Goal: Check status: Check status

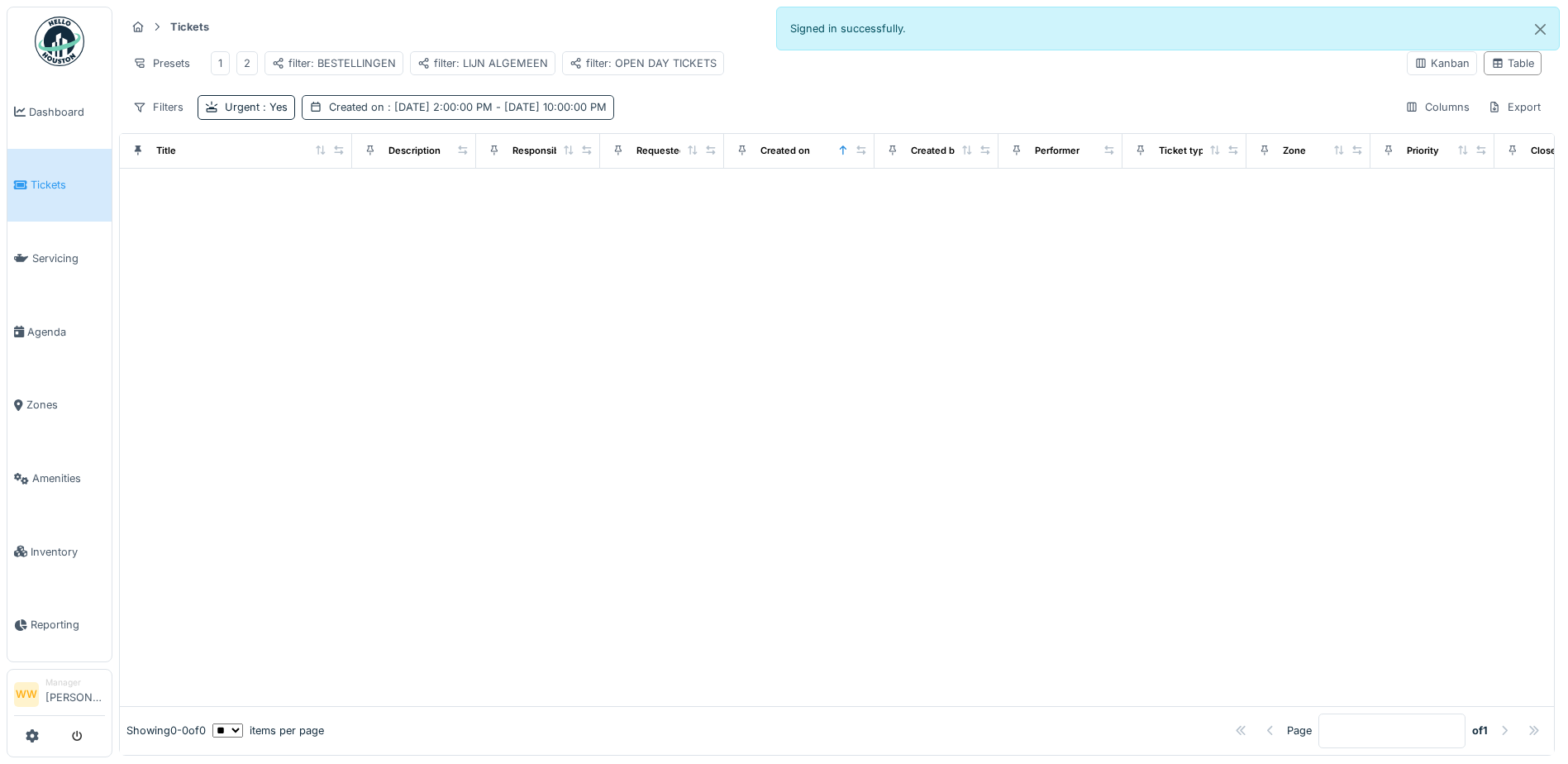
click at [418, 113] on span ": [DATE] 2:00:00 PM - [DATE] 10:00:00 PM" at bounding box center [496, 107] width 223 height 12
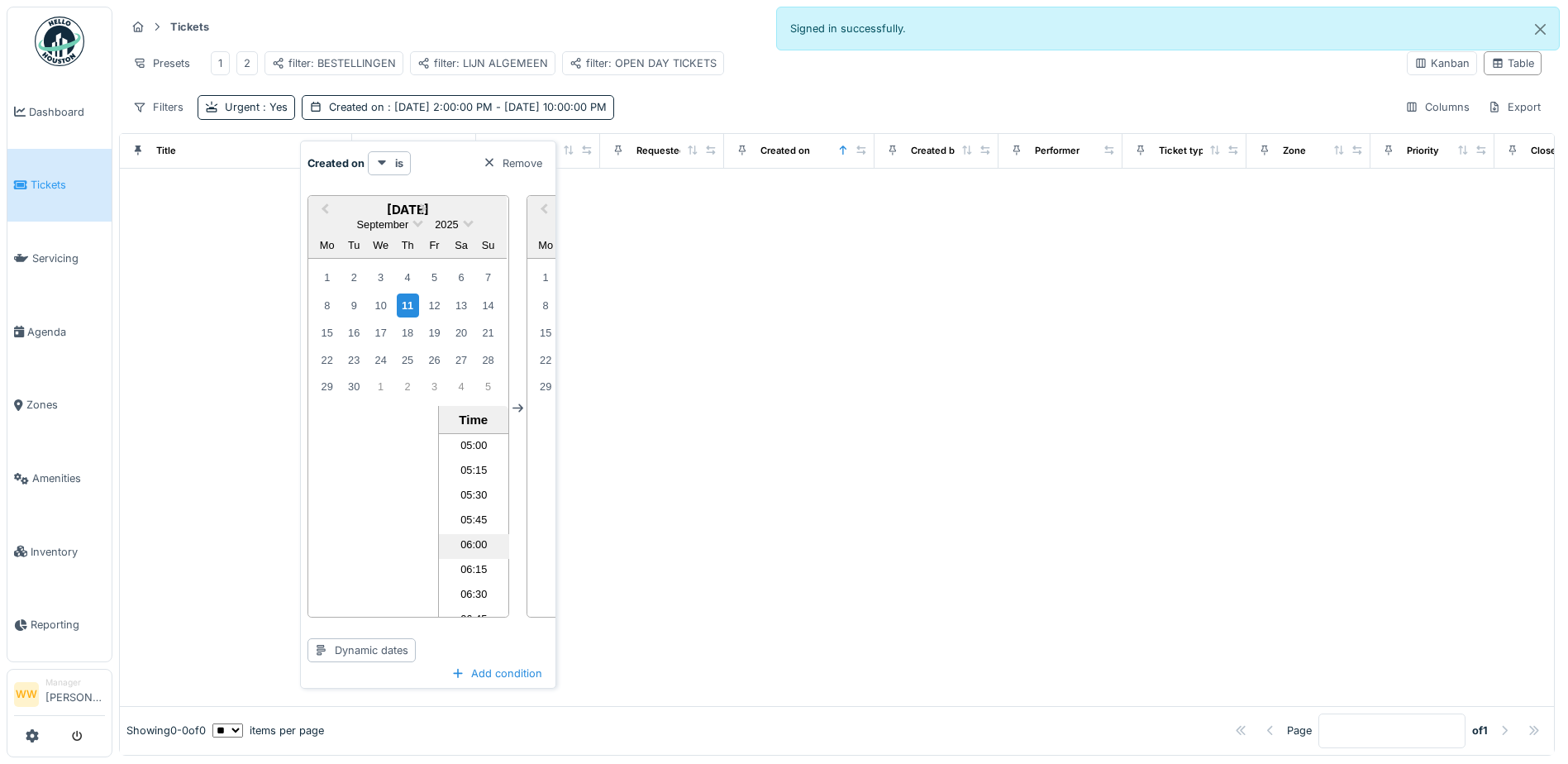
scroll to position [496, 0]
click at [470, 543] on li "06:00" at bounding box center [474, 546] width 70 height 25
click at [548, 166] on div "Remove" at bounding box center [512, 164] width 73 height 23
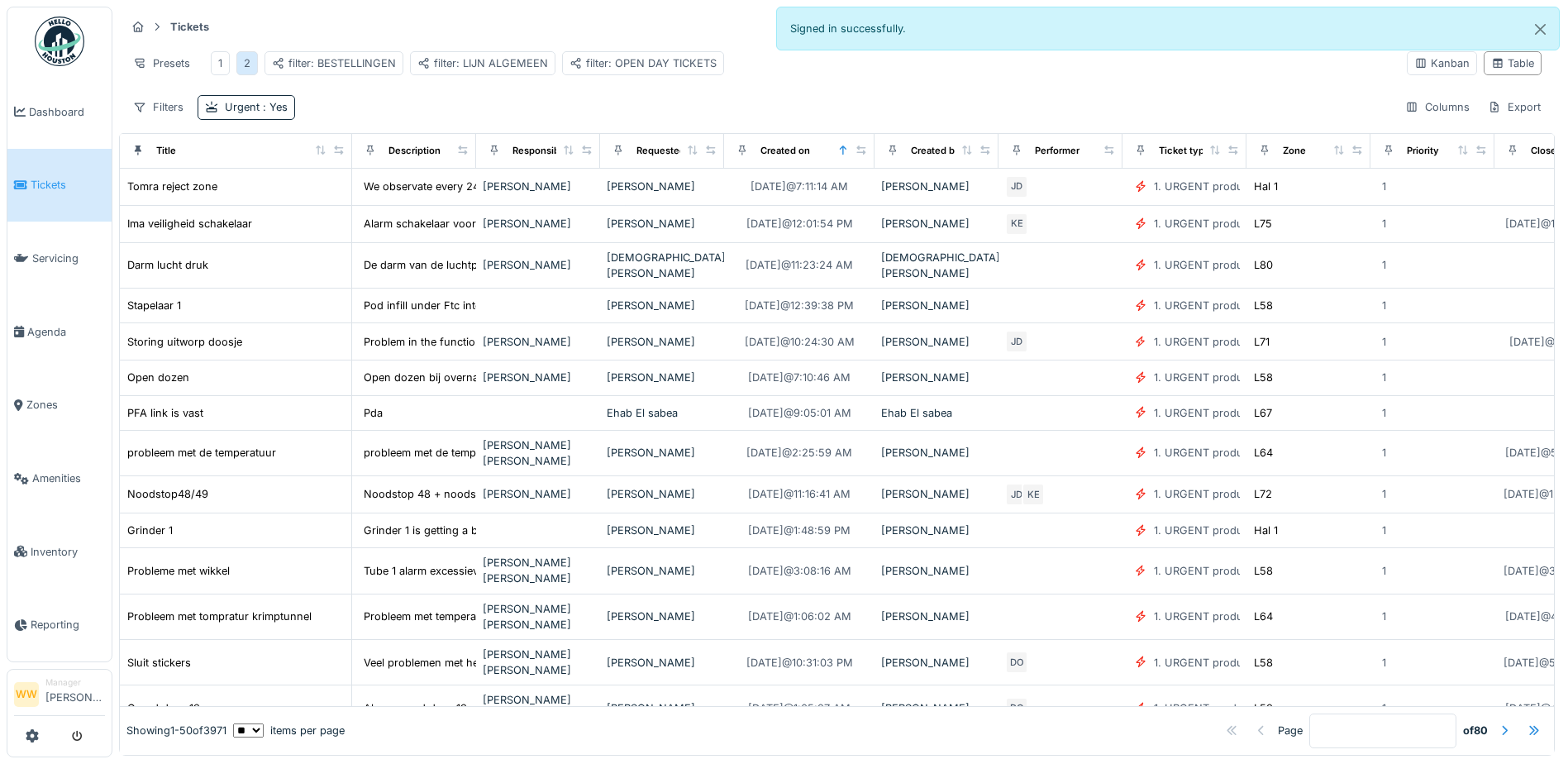
click at [246, 66] on div "2" at bounding box center [247, 64] width 7 height 16
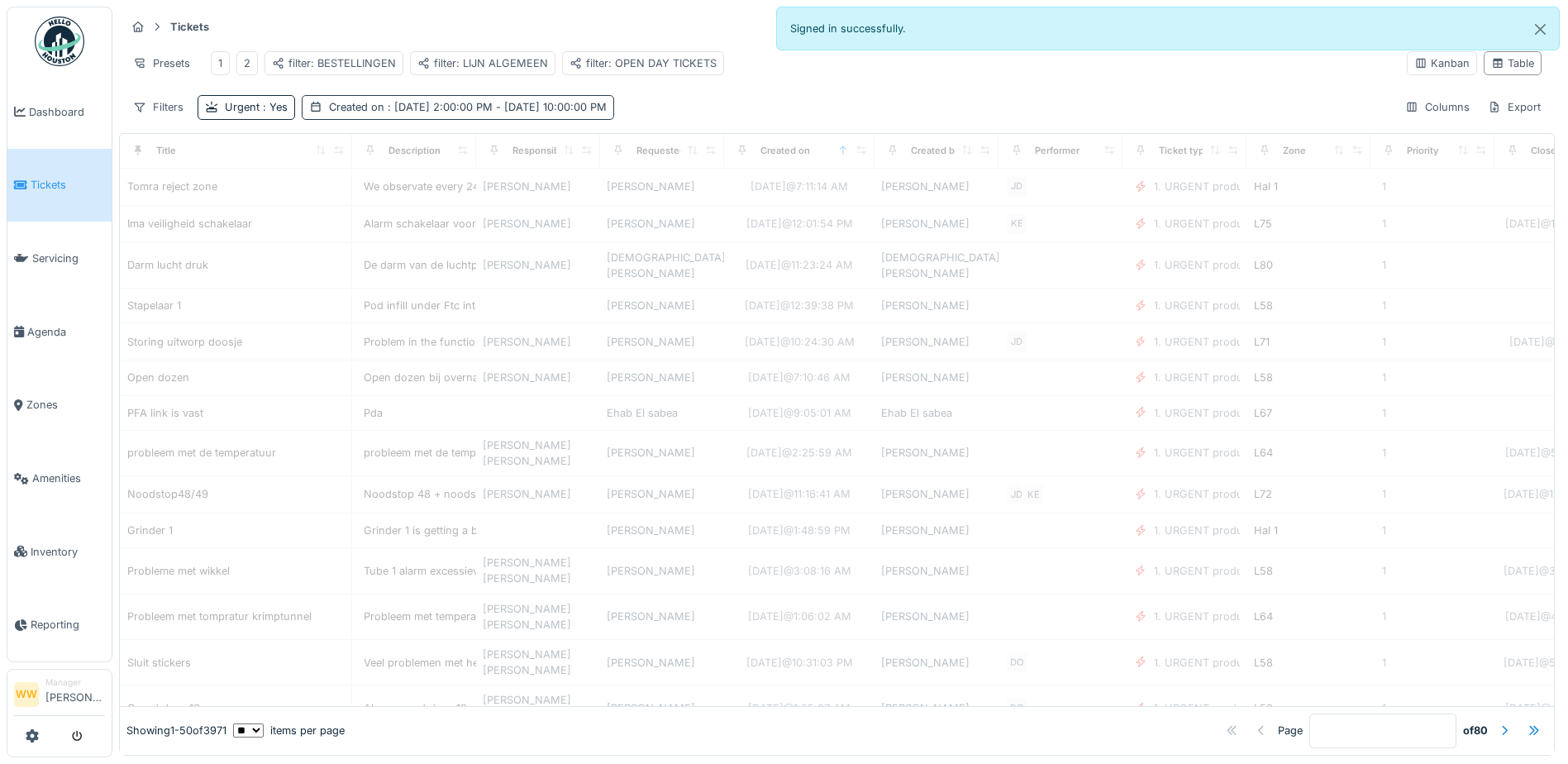
click at [424, 113] on span ": [DATE] 2:00:00 PM - [DATE] 10:00:00 PM" at bounding box center [496, 107] width 223 height 12
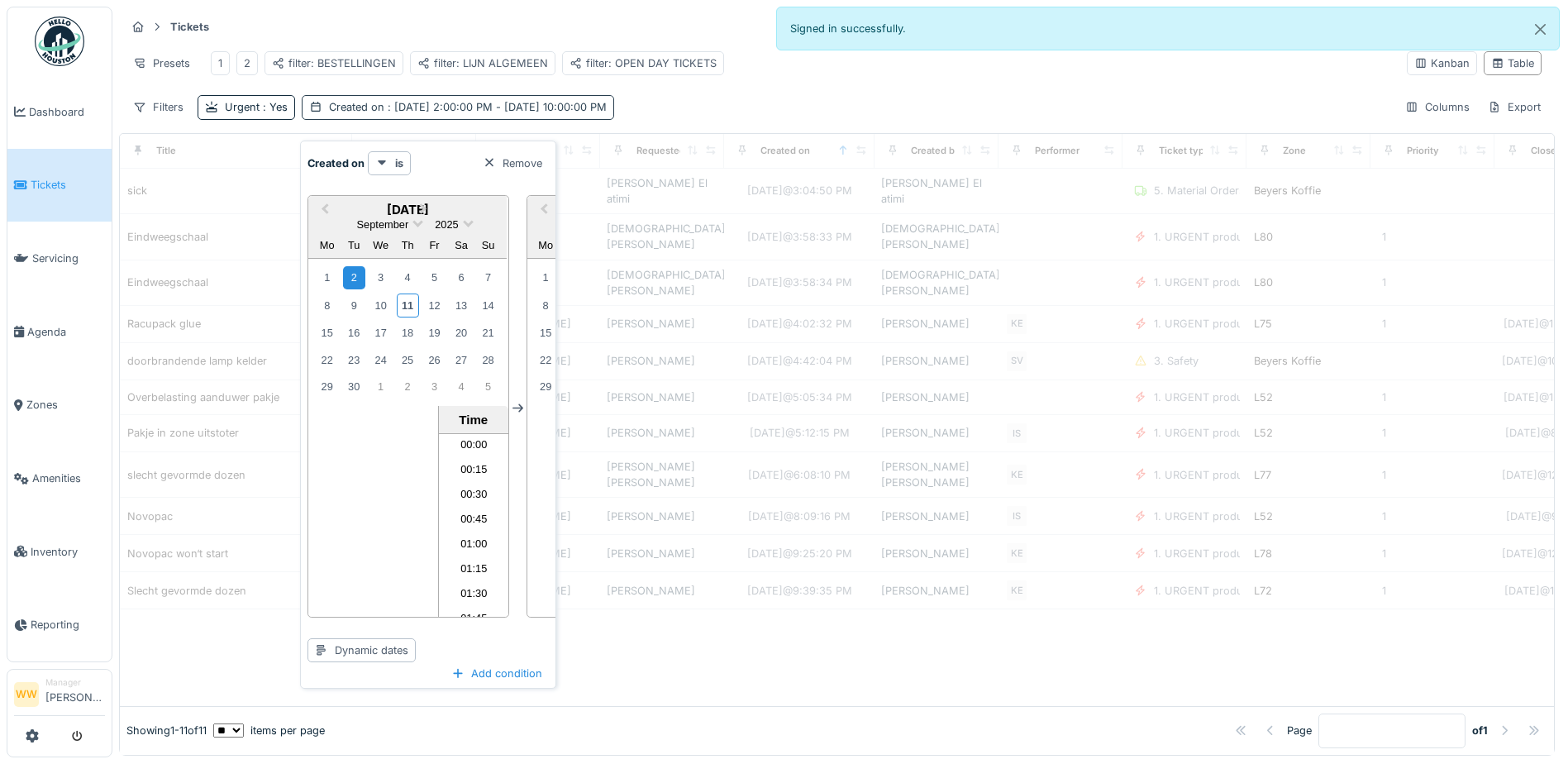
scroll to position [2105, 0]
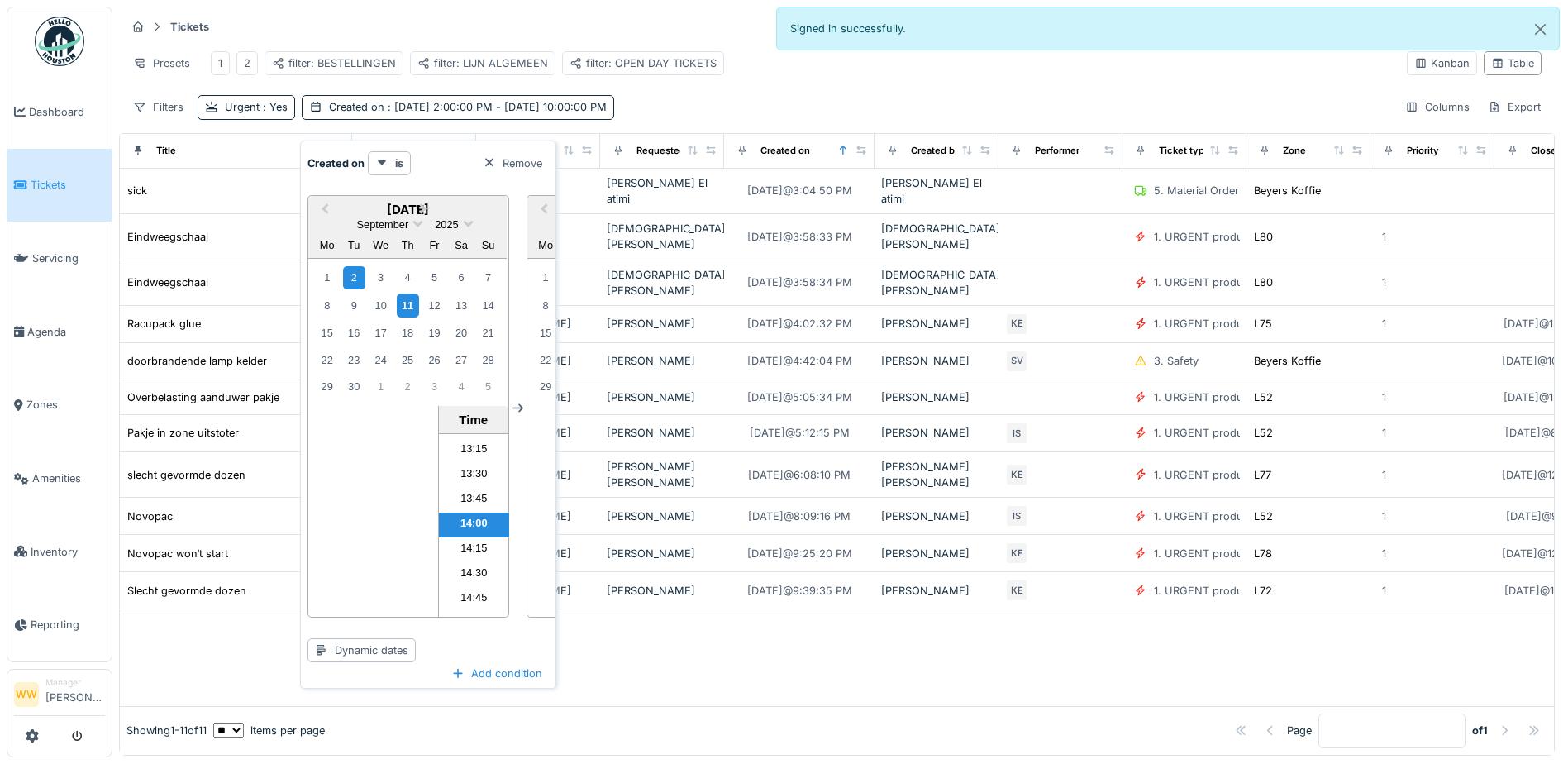
click at [416, 304] on div "11" at bounding box center [408, 305] width 23 height 24
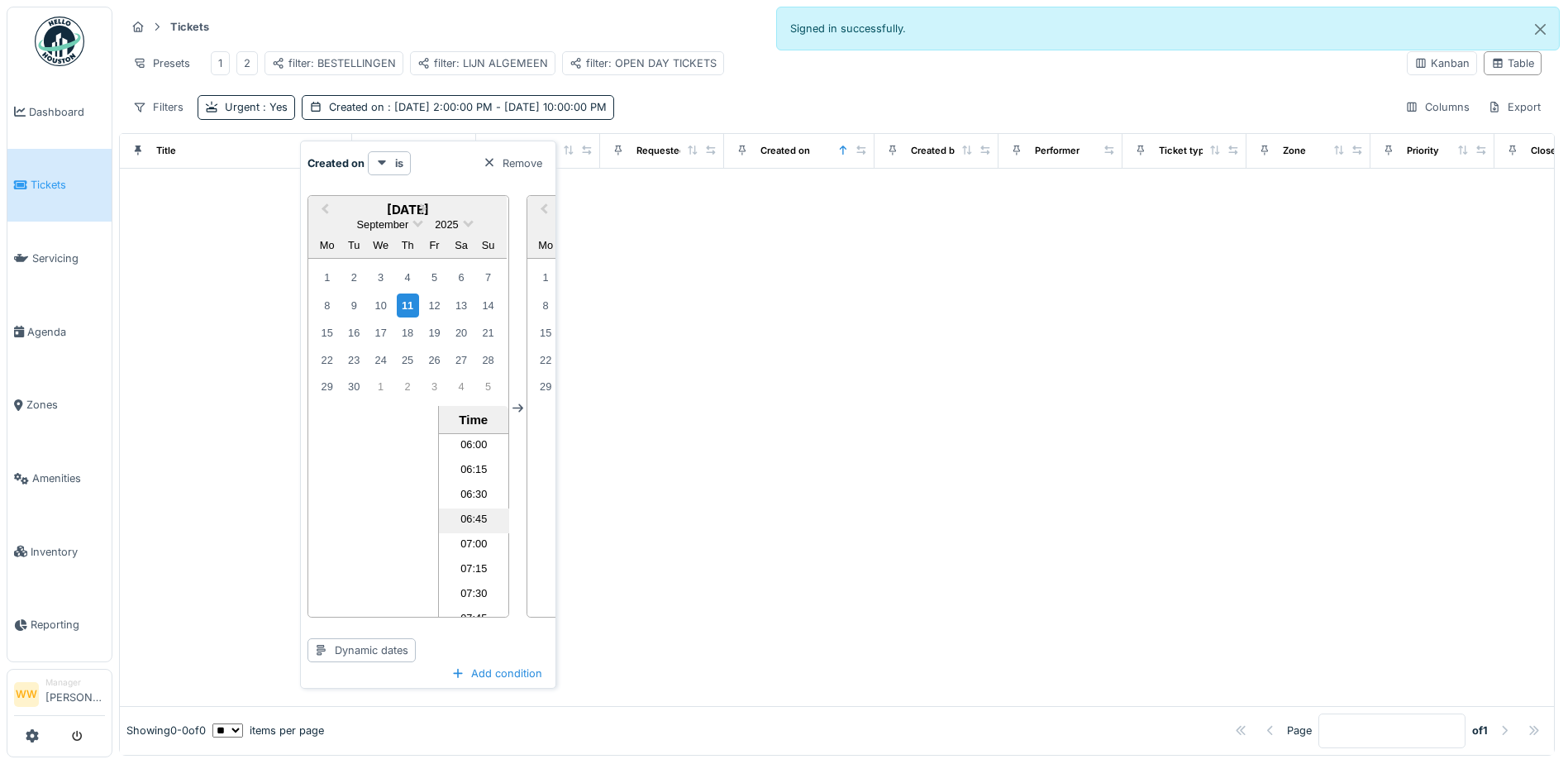
scroll to position [566, 0]
click at [467, 479] on li "06:00" at bounding box center [474, 475] width 70 height 25
click at [512, 410] on icon at bounding box center [517, 408] width 10 height 10
click at [515, 407] on icon at bounding box center [517, 408] width 10 height 10
click at [497, 640] on div "Previous Month Next Month [DATE] [DATE] Mo Tu We Th Fr Sa Su 1 2 3 4 5 6 7 8 9 …" at bounding box center [517, 422] width 420 height 480
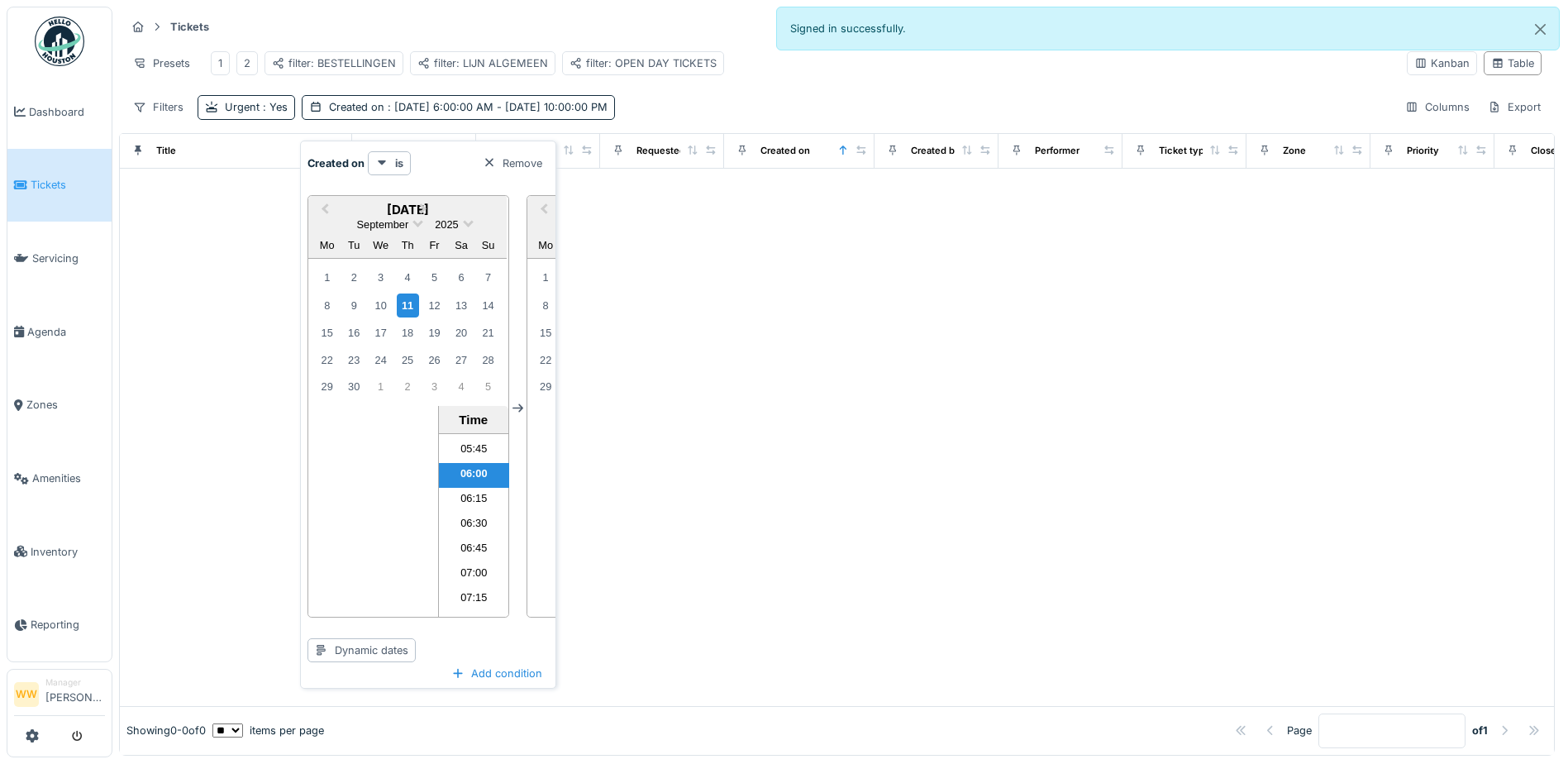
click at [519, 408] on icon at bounding box center [517, 409] width 10 height 9
click at [519, 409] on icon at bounding box center [517, 409] width 10 height 9
click at [520, 409] on icon at bounding box center [517, 409] width 10 height 9
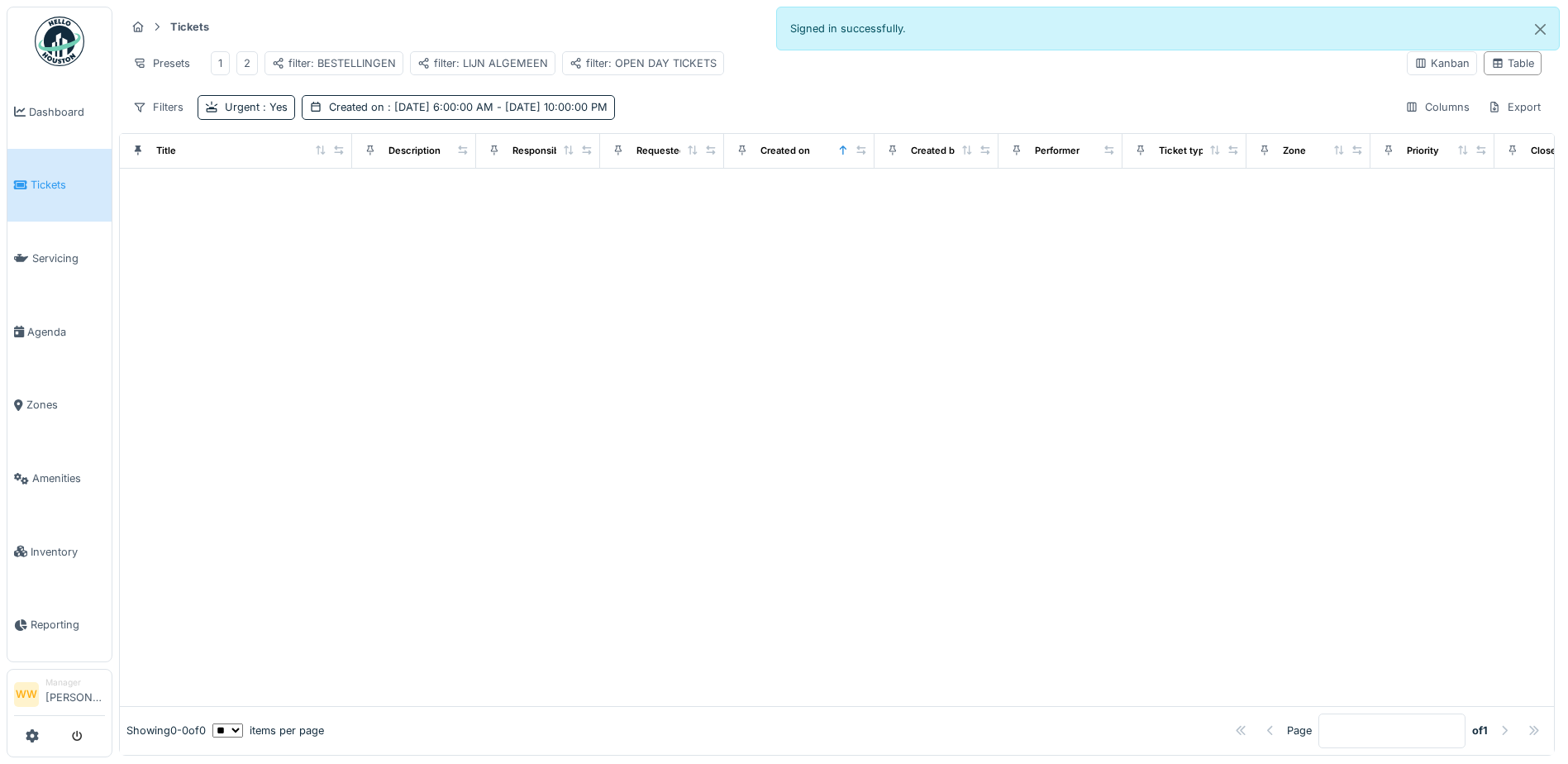
drag, startPoint x: 520, startPoint y: 409, endPoint x: 726, endPoint y: 392, distance: 206.7
click at [645, 385] on div at bounding box center [837, 438] width 1434 height 538
click at [337, 63] on div "filter: BESTELLINGEN" at bounding box center [334, 64] width 124 height 16
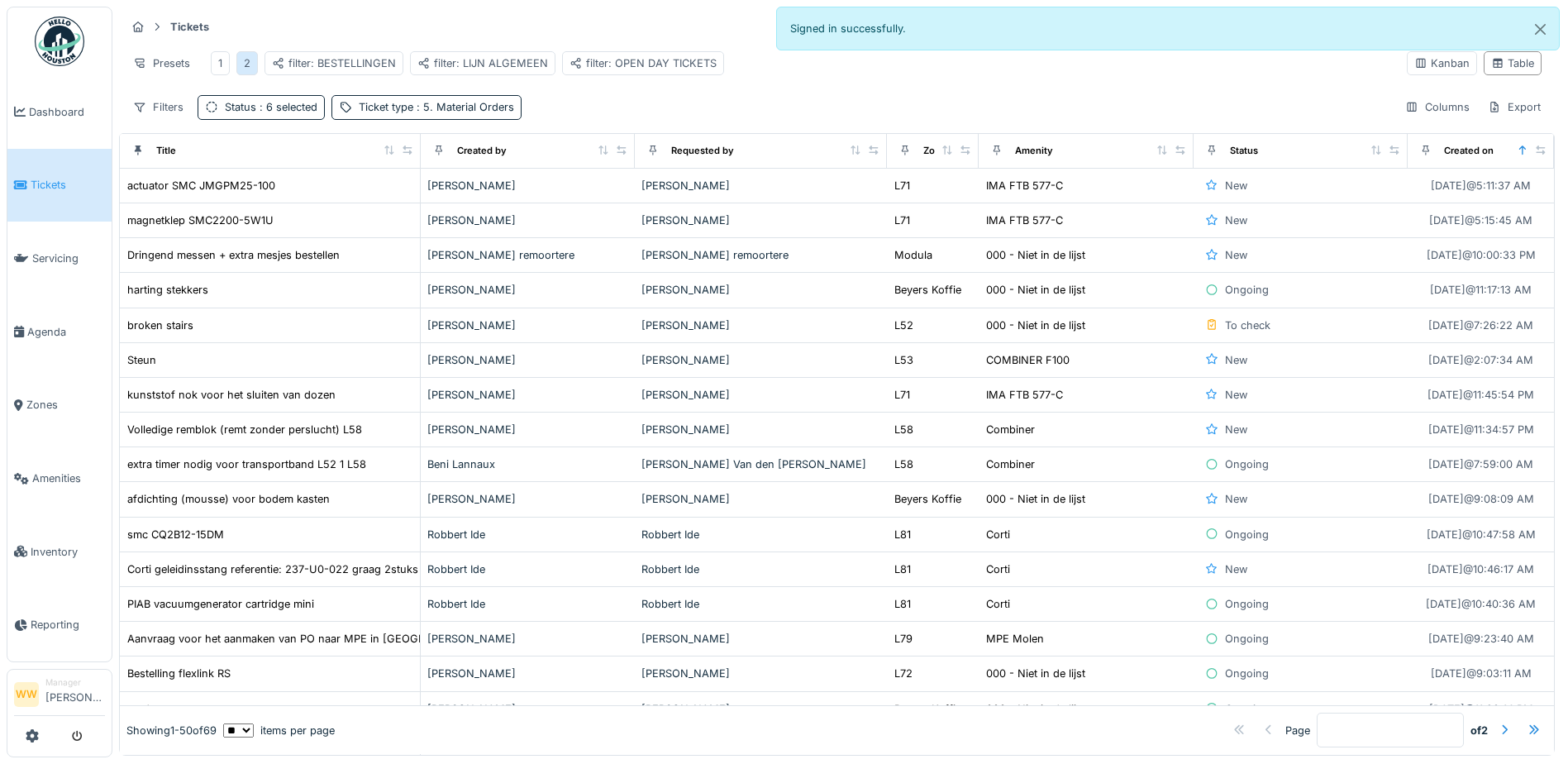
click at [249, 58] on div "2" at bounding box center [247, 64] width 7 height 16
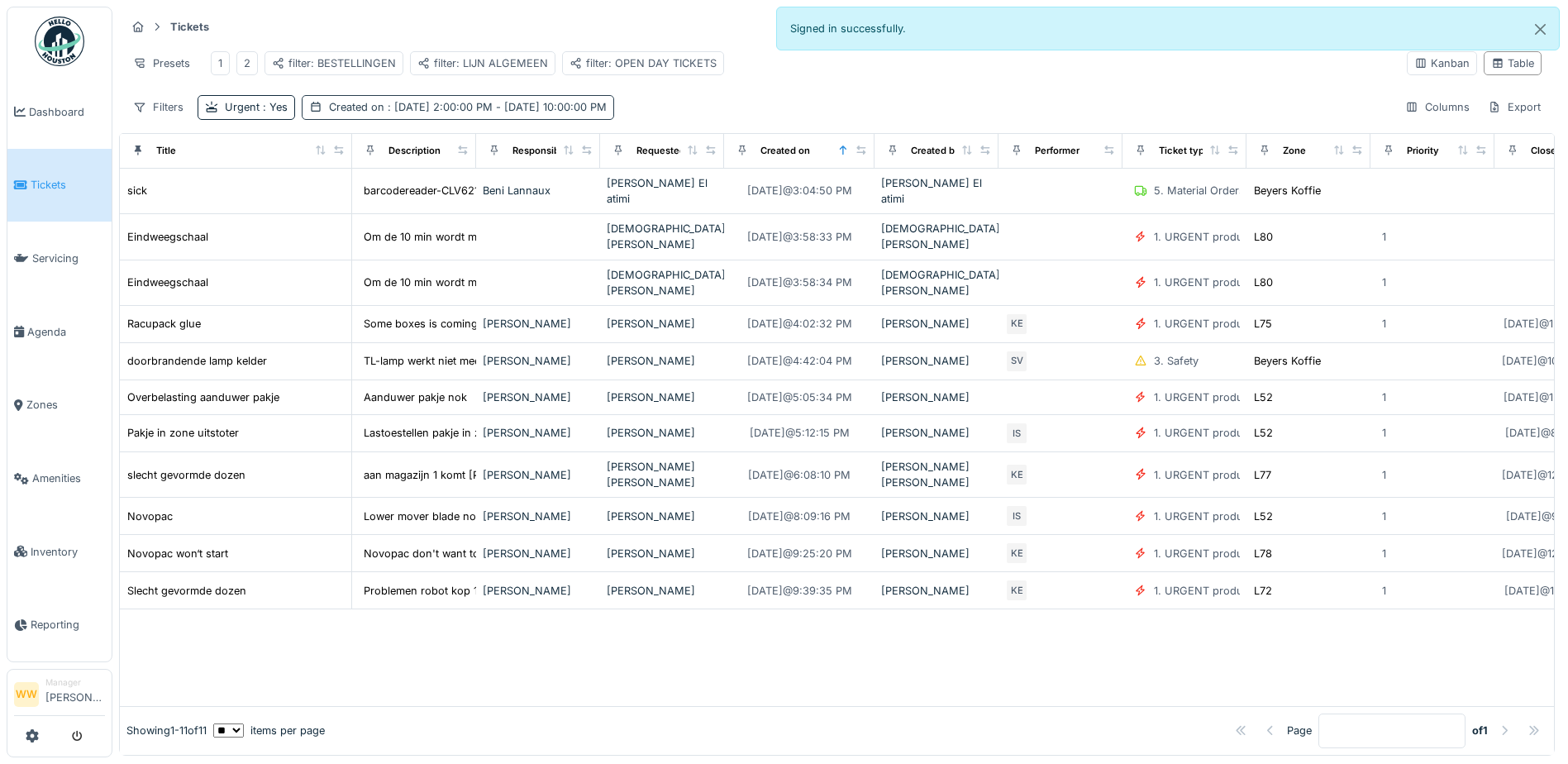
click at [382, 115] on div "Created on : [DATE] 2:00:00 PM - [DATE] 10:00:00 PM" at bounding box center [467, 107] width 277 height 16
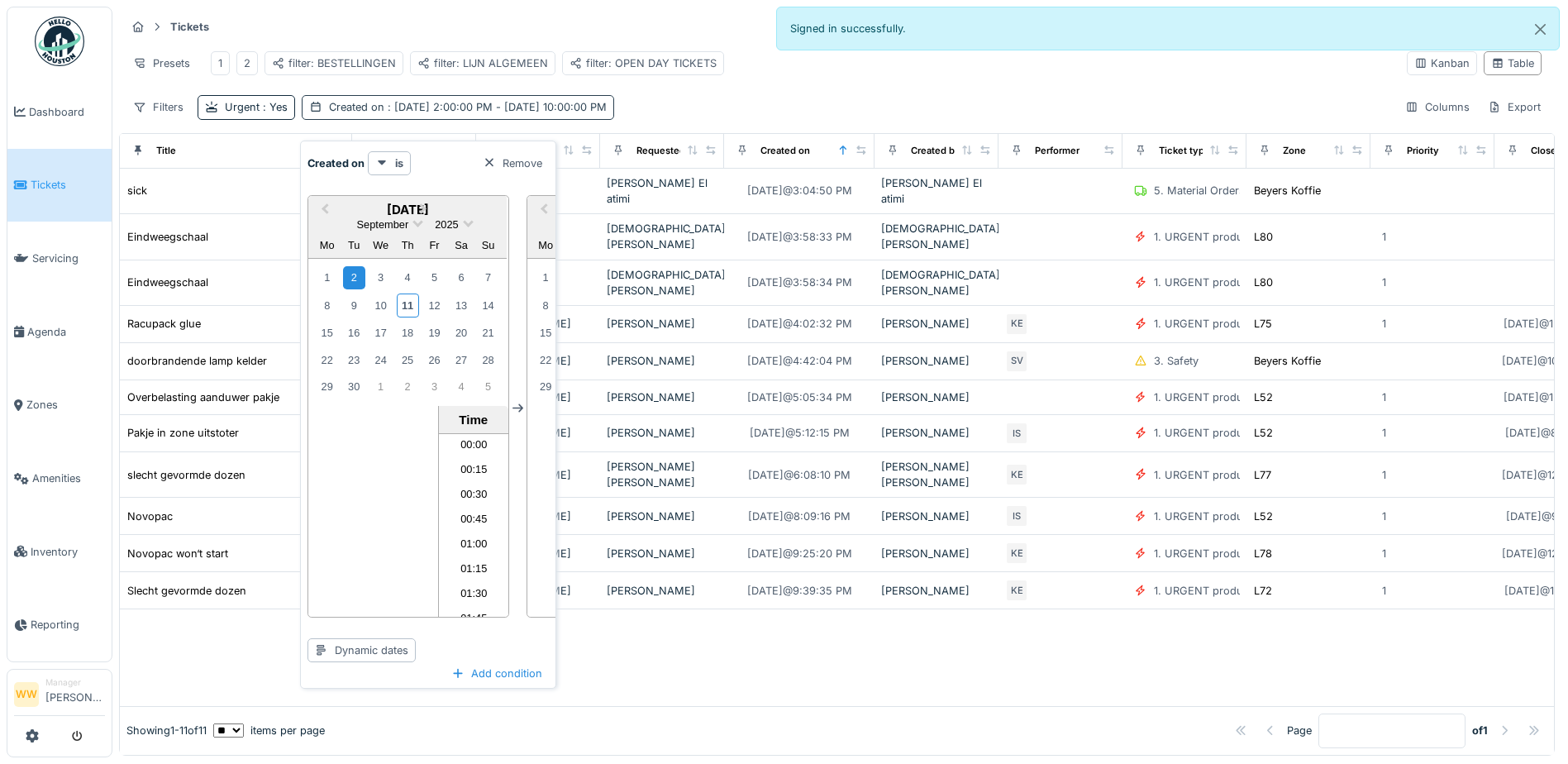
scroll to position [2105, 0]
click at [410, 301] on div "11" at bounding box center [408, 305] width 23 height 24
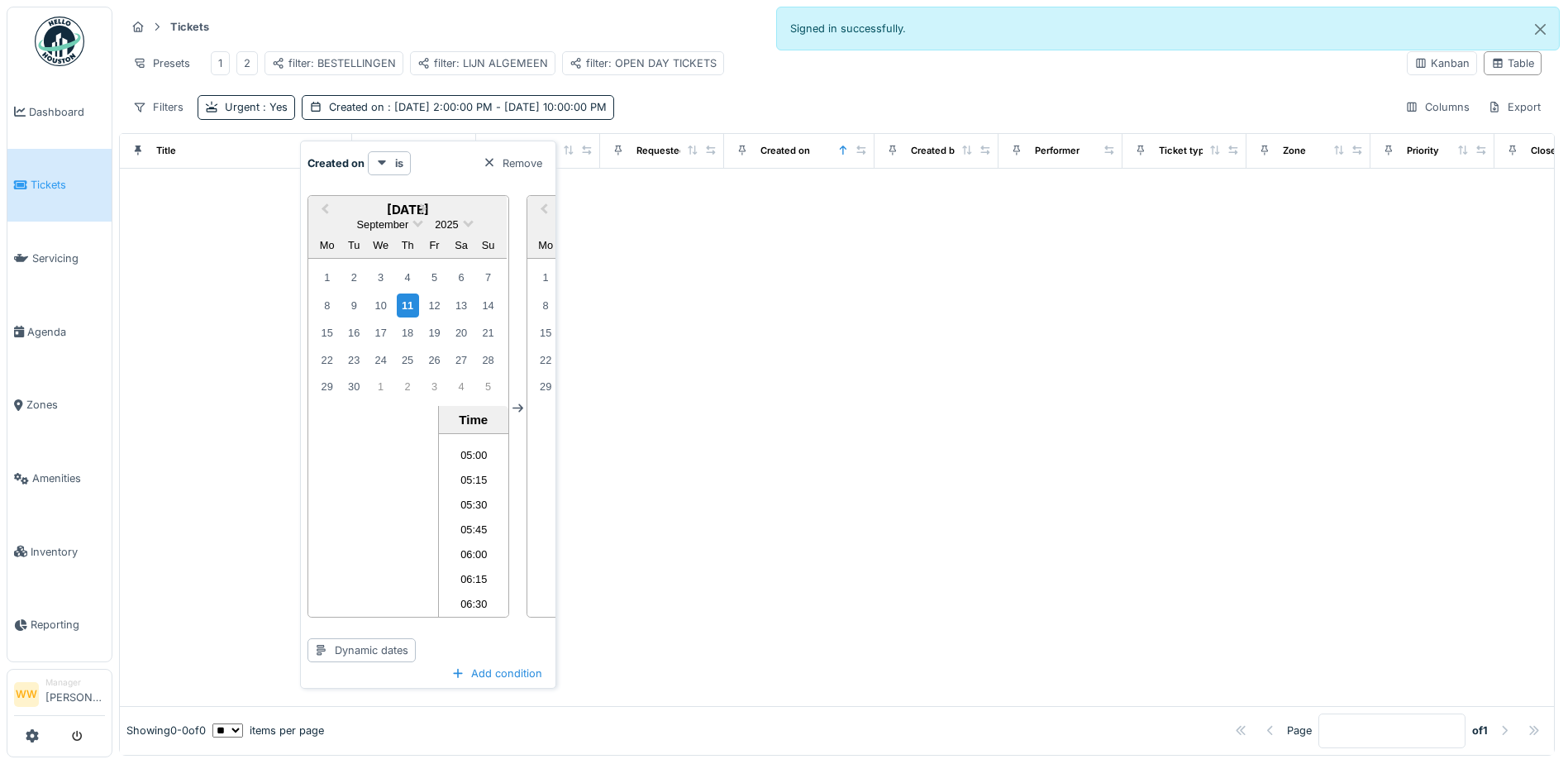
scroll to position [484, 0]
click at [474, 463] on li "05:00" at bounding box center [474, 459] width 70 height 25
click at [515, 409] on icon at bounding box center [517, 409] width 10 height 9
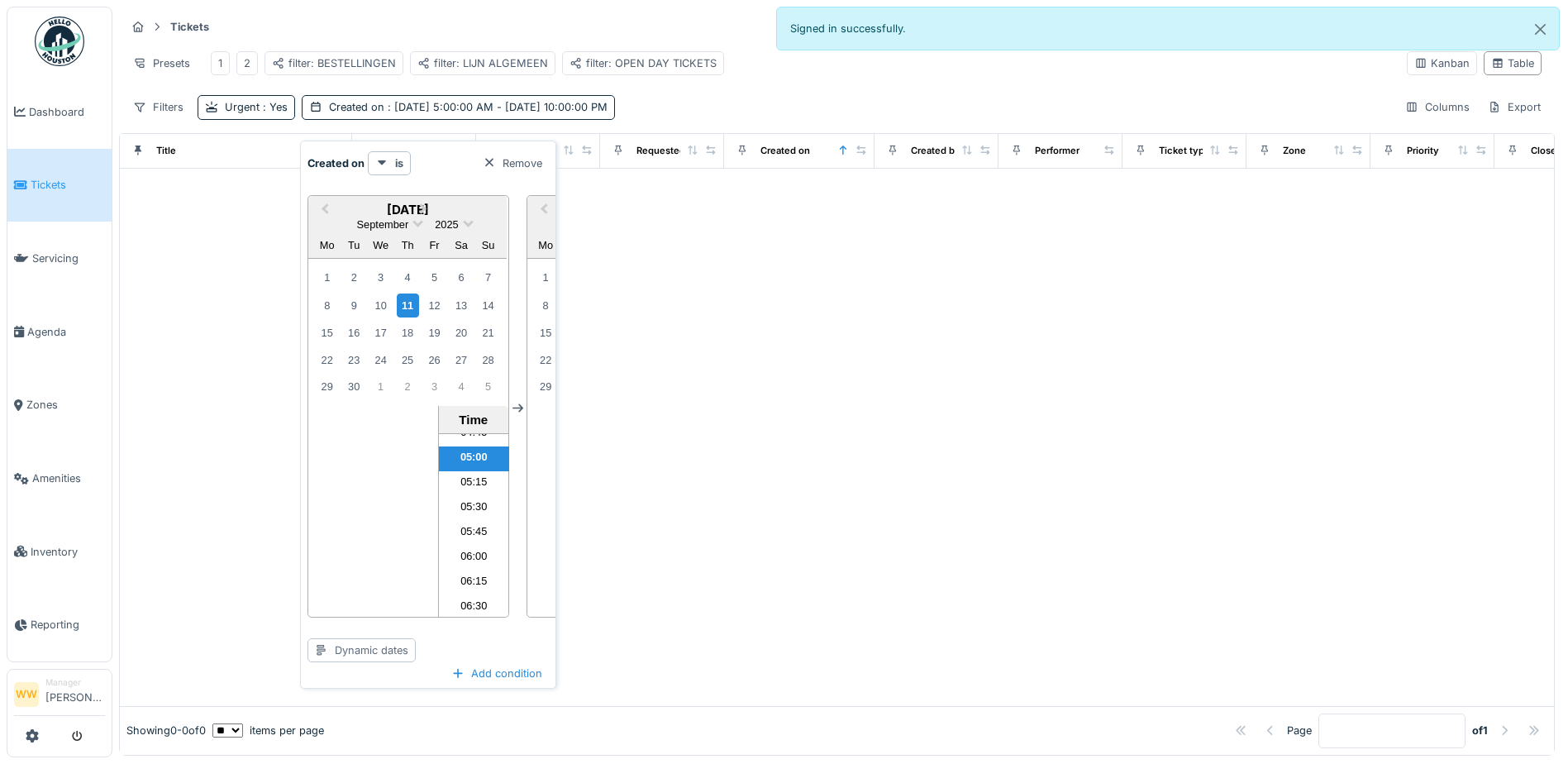
click at [377, 655] on div "Dynamic dates" at bounding box center [362, 651] width 109 height 24
click at [361, 495] on div "[DATE]" at bounding box center [348, 491] width 74 height 25
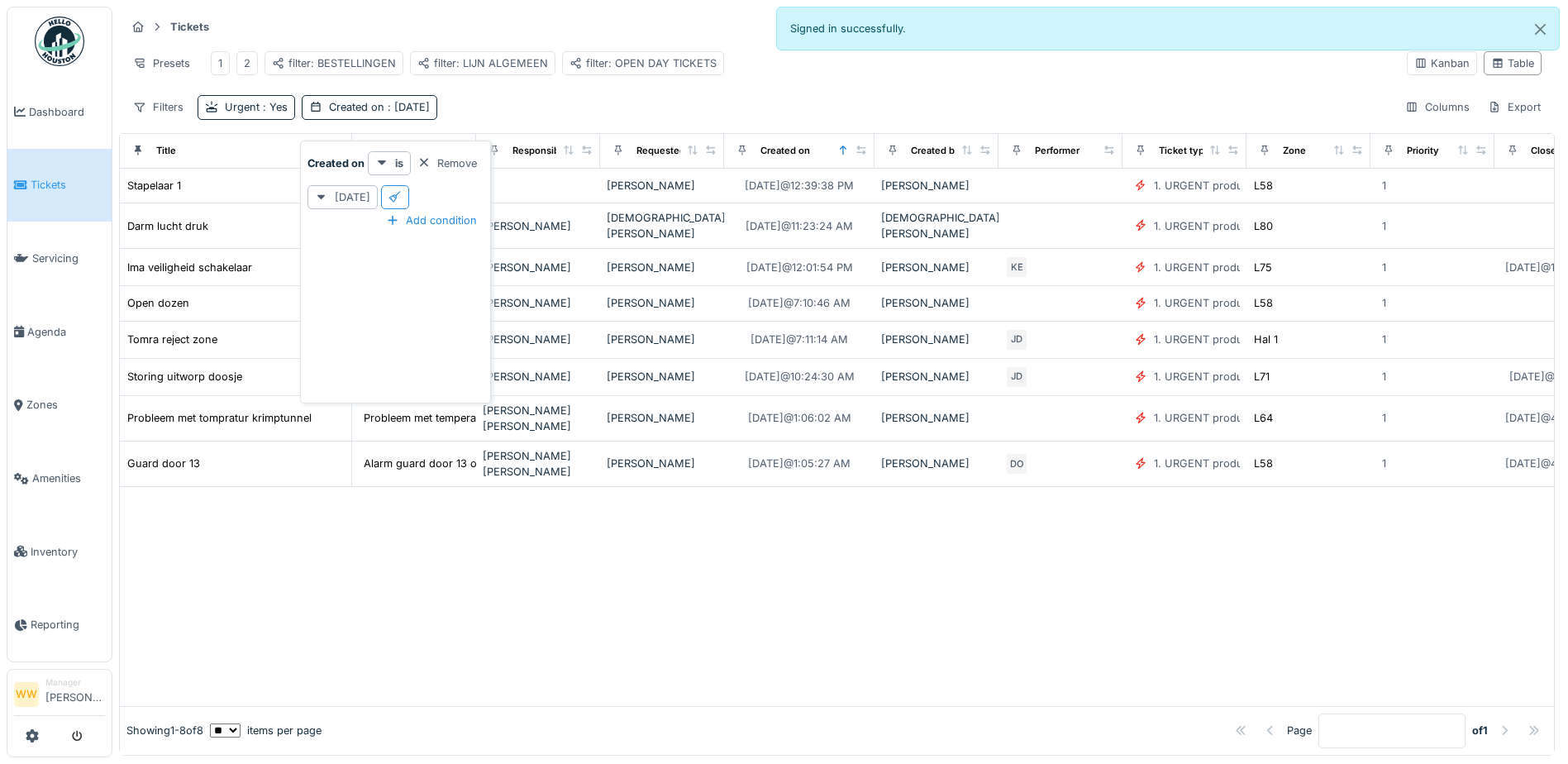
click at [711, 627] on div at bounding box center [837, 596] width 1434 height 218
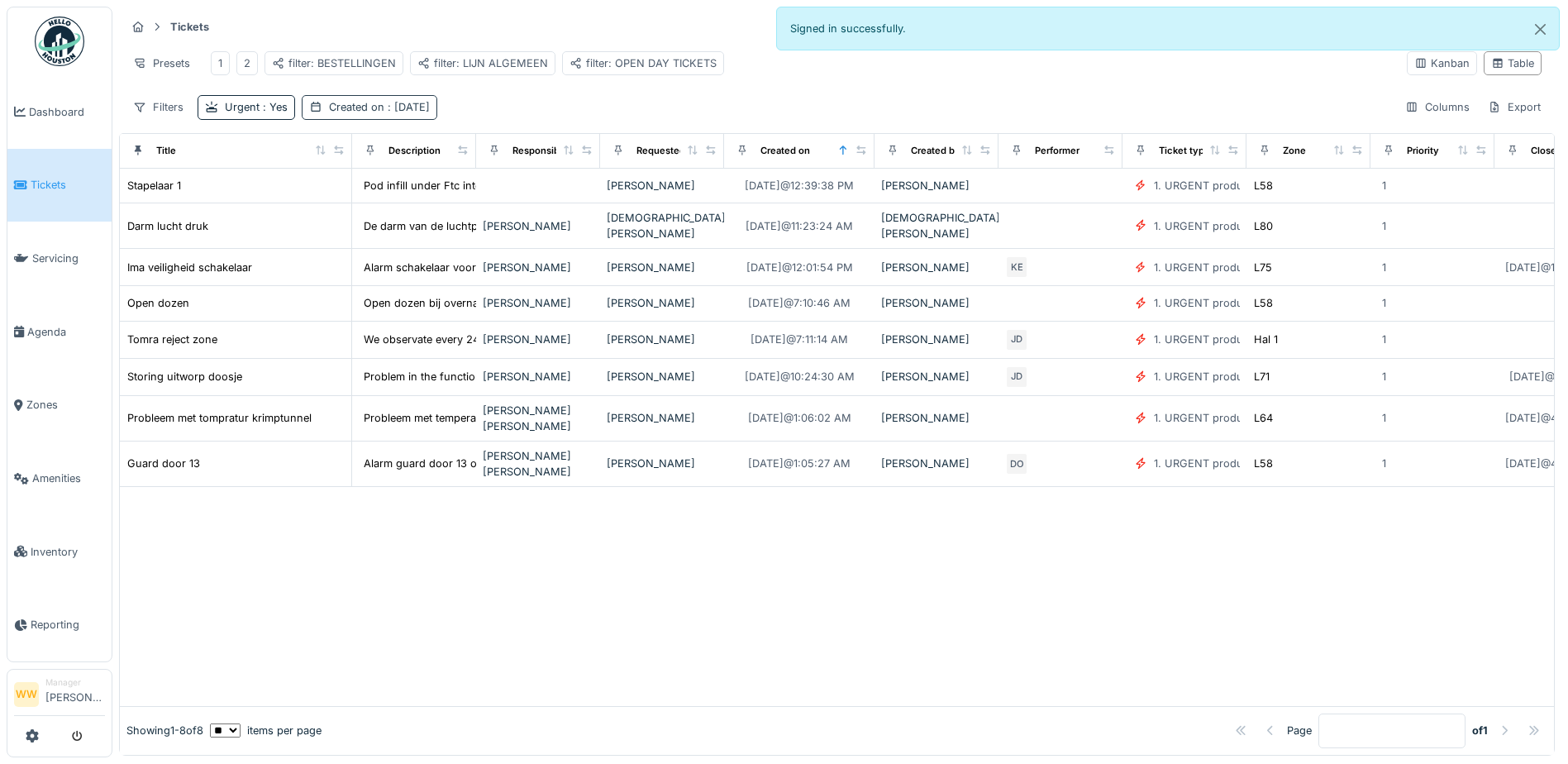
click at [357, 115] on div "Created on : [DATE]" at bounding box center [379, 107] width 101 height 16
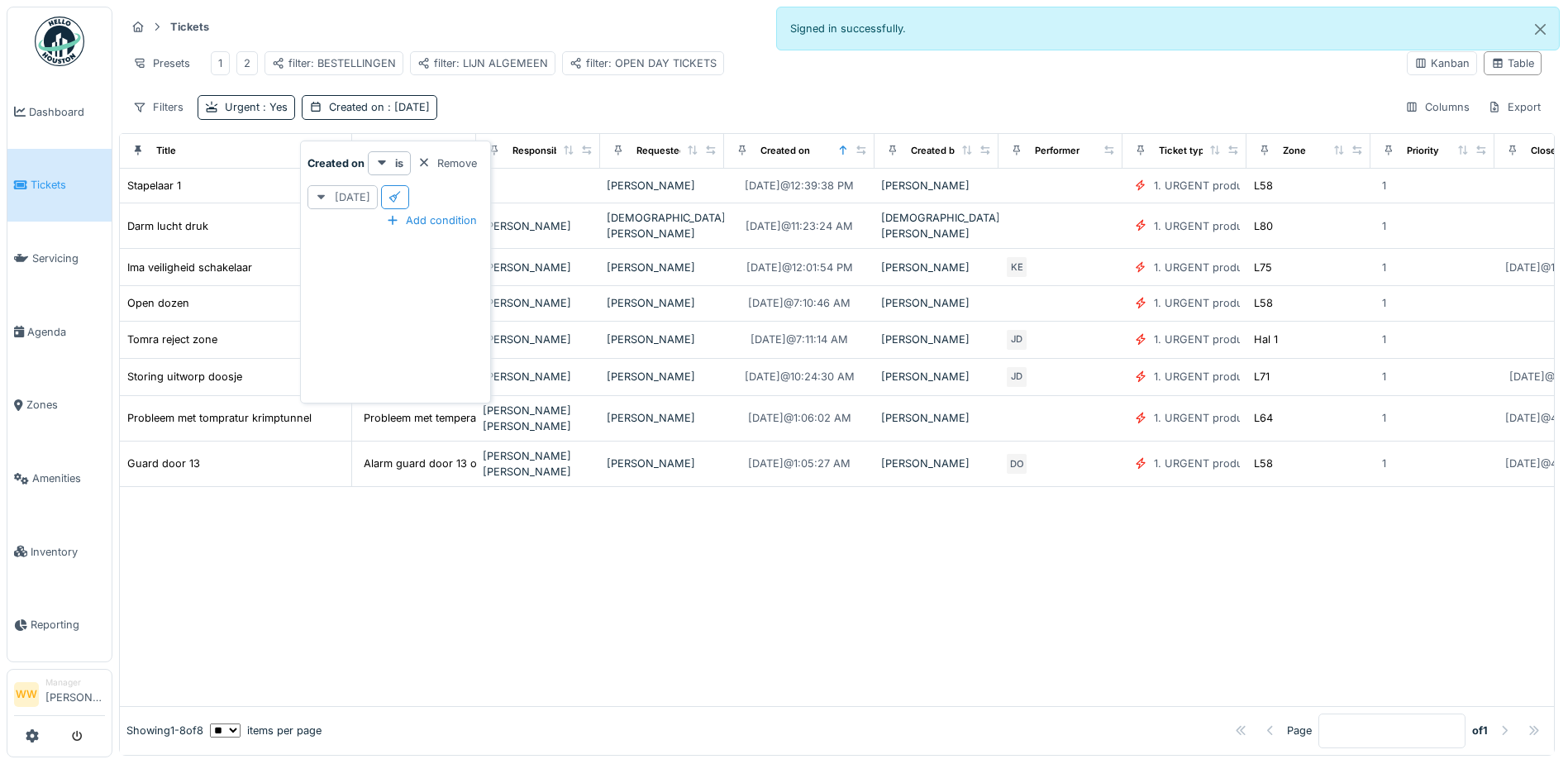
click at [335, 199] on div "[DATE]" at bounding box center [343, 198] width 70 height 24
click at [349, 331] on div "This week" at bounding box center [348, 332] width 74 height 25
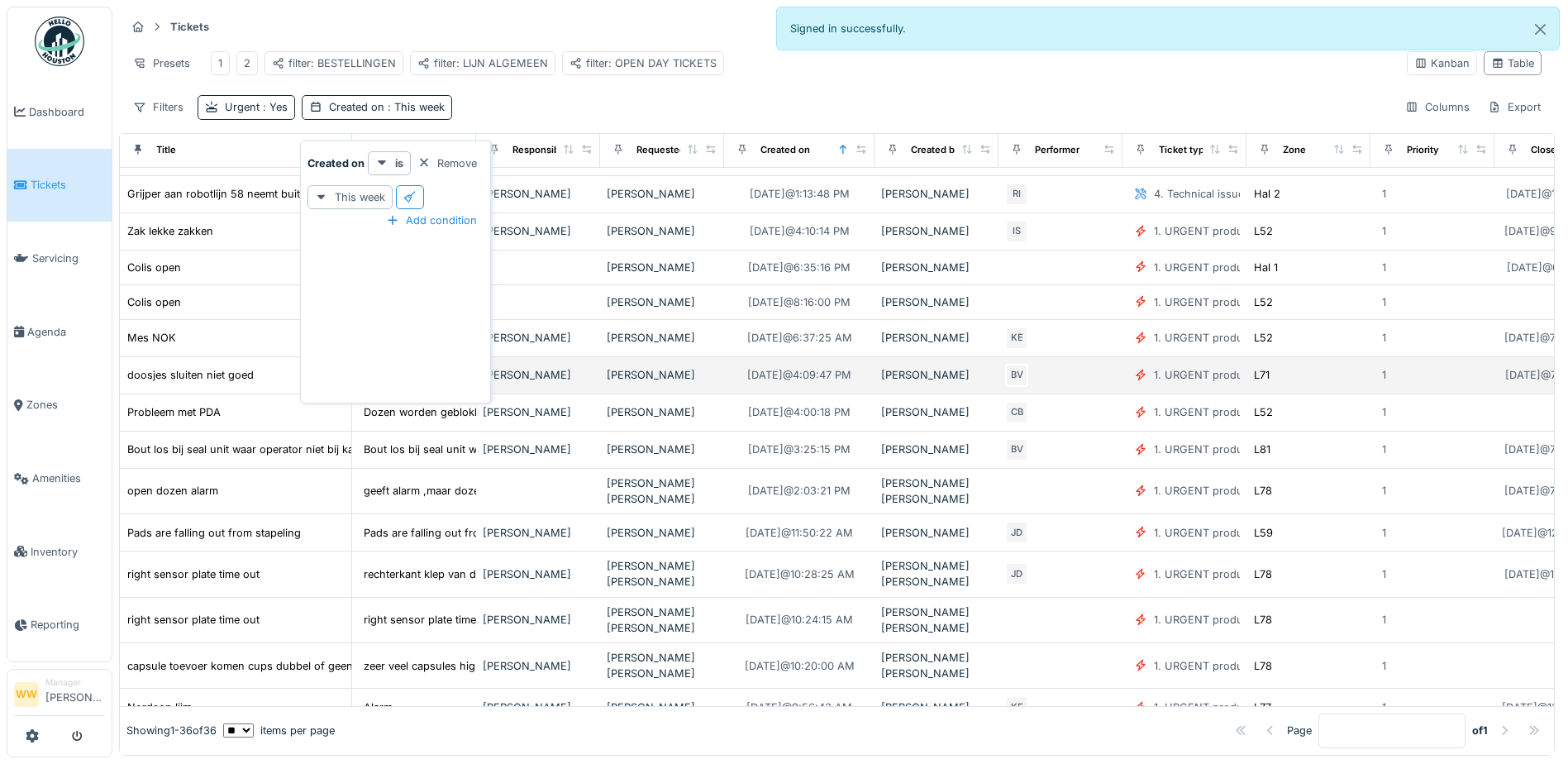
scroll to position [815, 0]
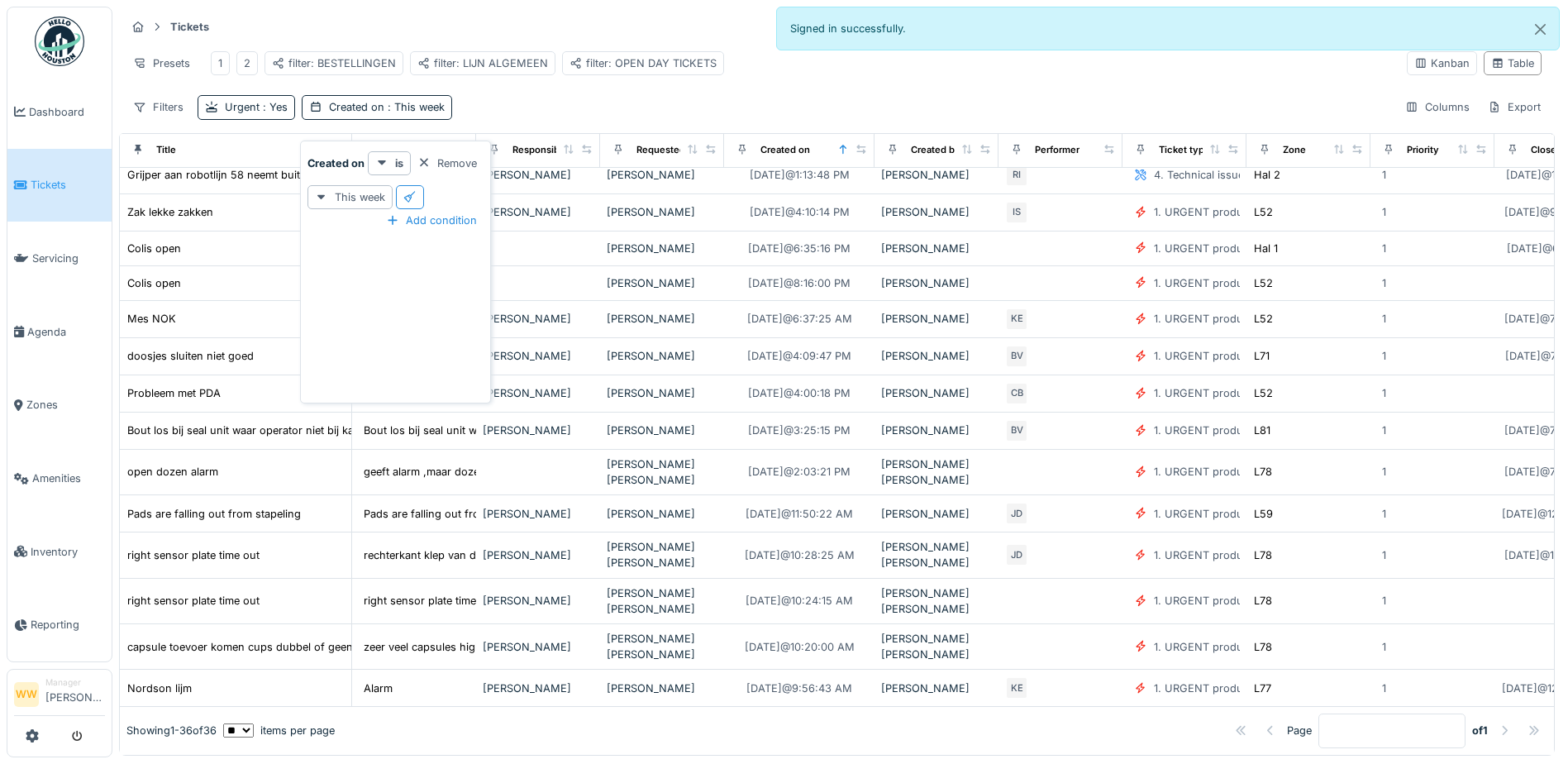
click at [438, 158] on div "Remove" at bounding box center [447, 164] width 73 height 23
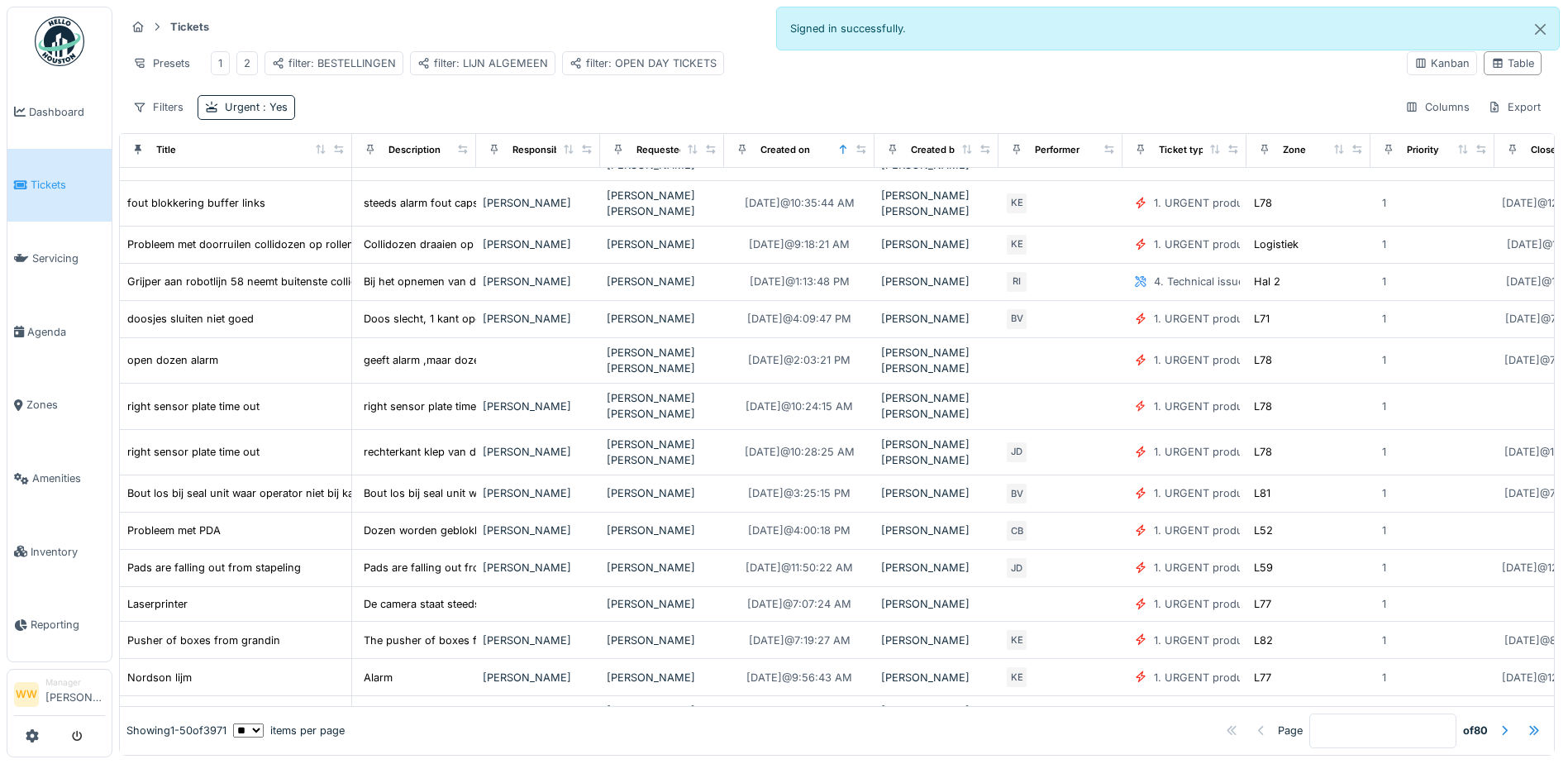
scroll to position [593, 0]
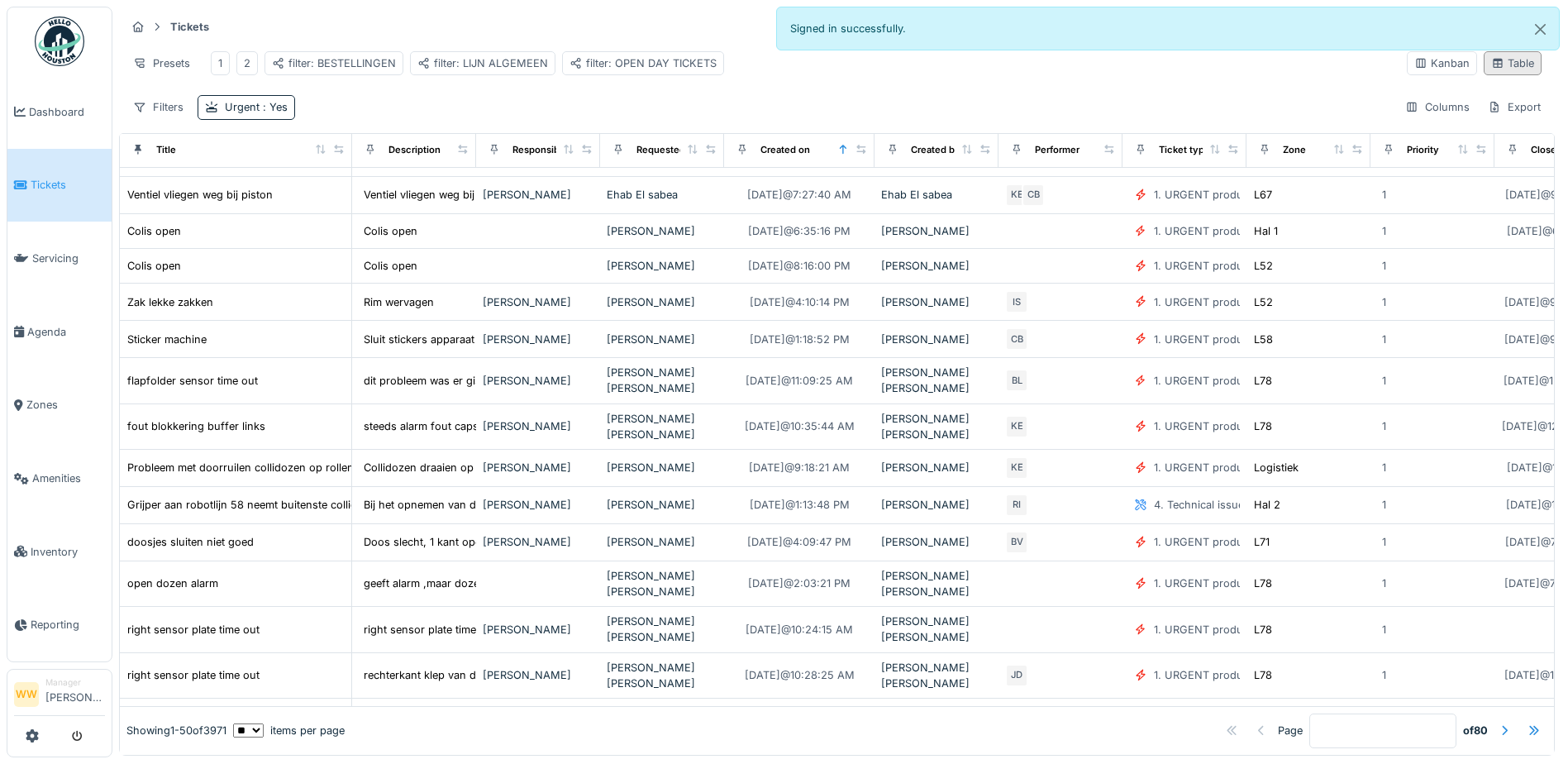
click at [1495, 71] on div "Table" at bounding box center [1512, 64] width 43 height 16
click at [252, 63] on div "2" at bounding box center [247, 64] width 22 height 24
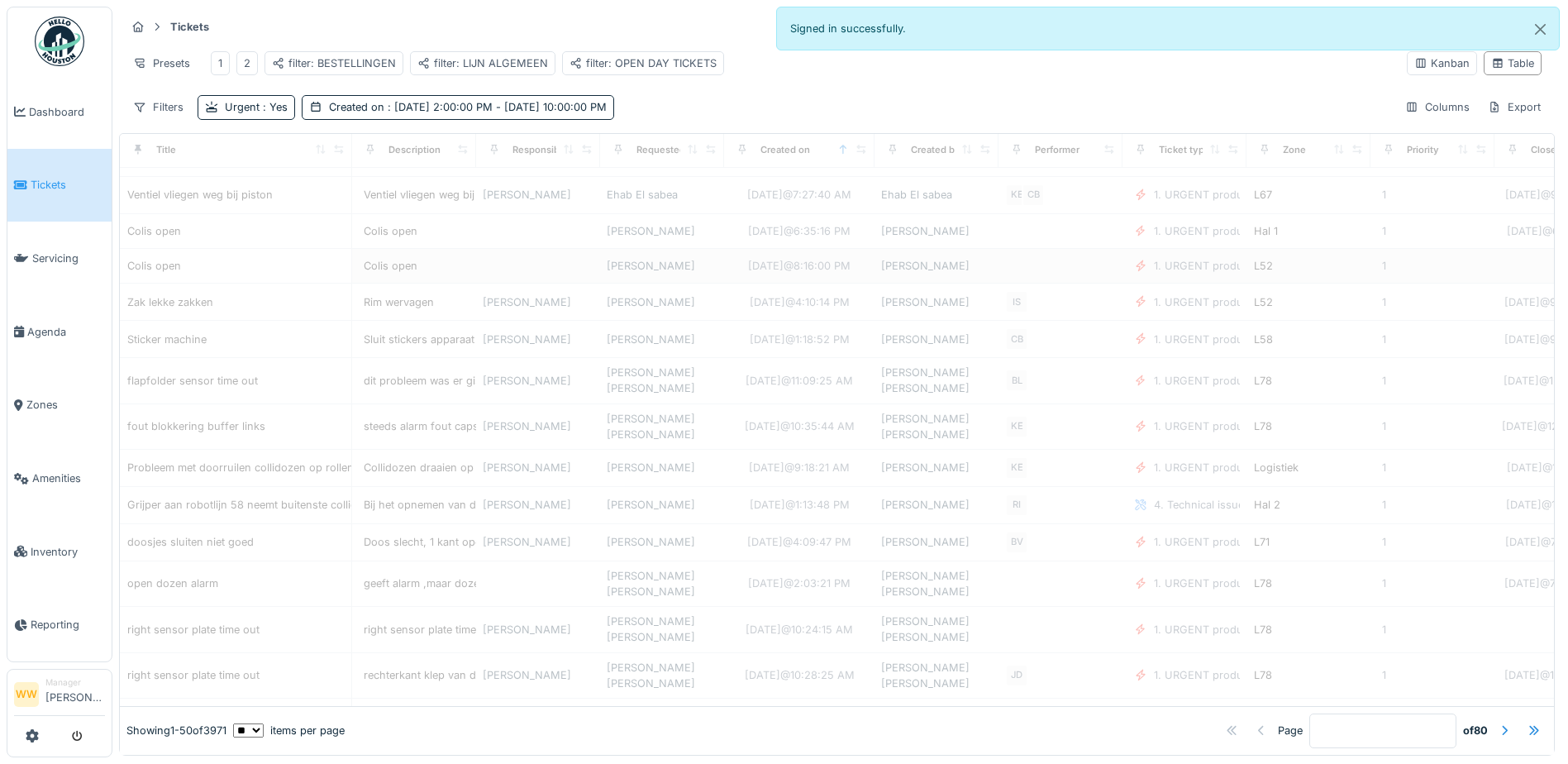
scroll to position [0, 0]
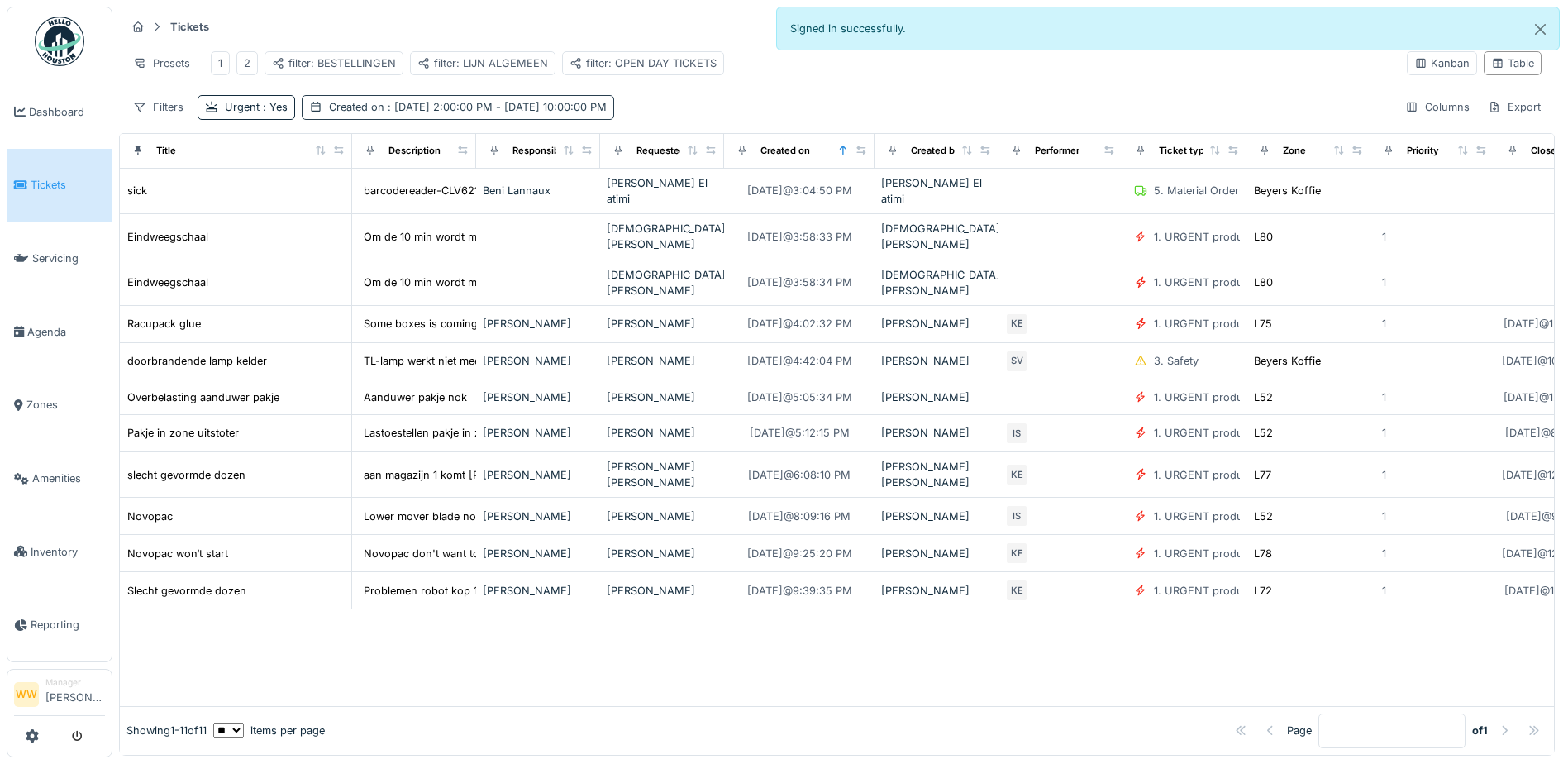
click at [377, 115] on div "Created on : [DATE] 2:00:00 PM - [DATE] 10:00:00 PM" at bounding box center [467, 107] width 277 height 16
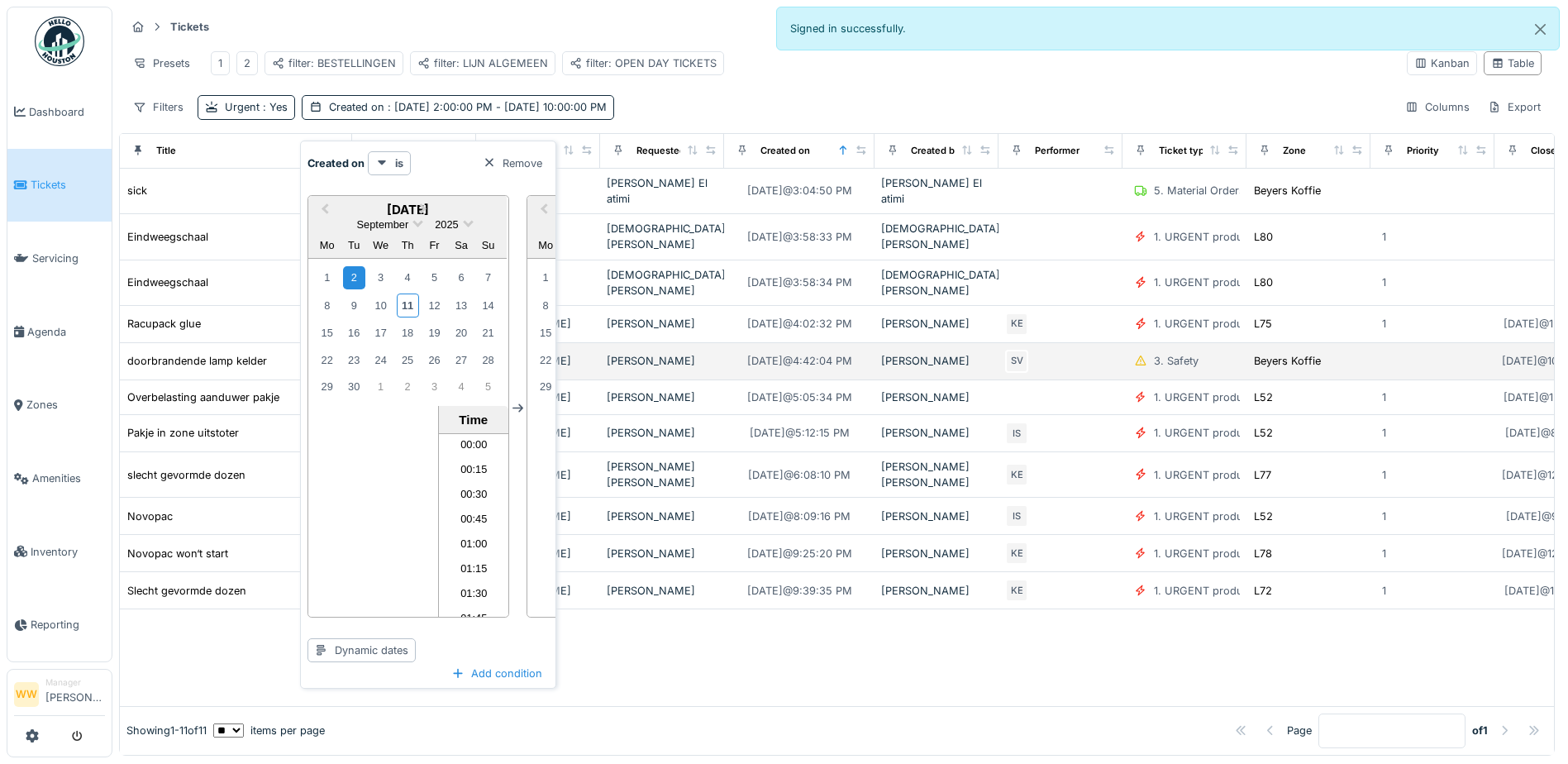
scroll to position [2105, 0]
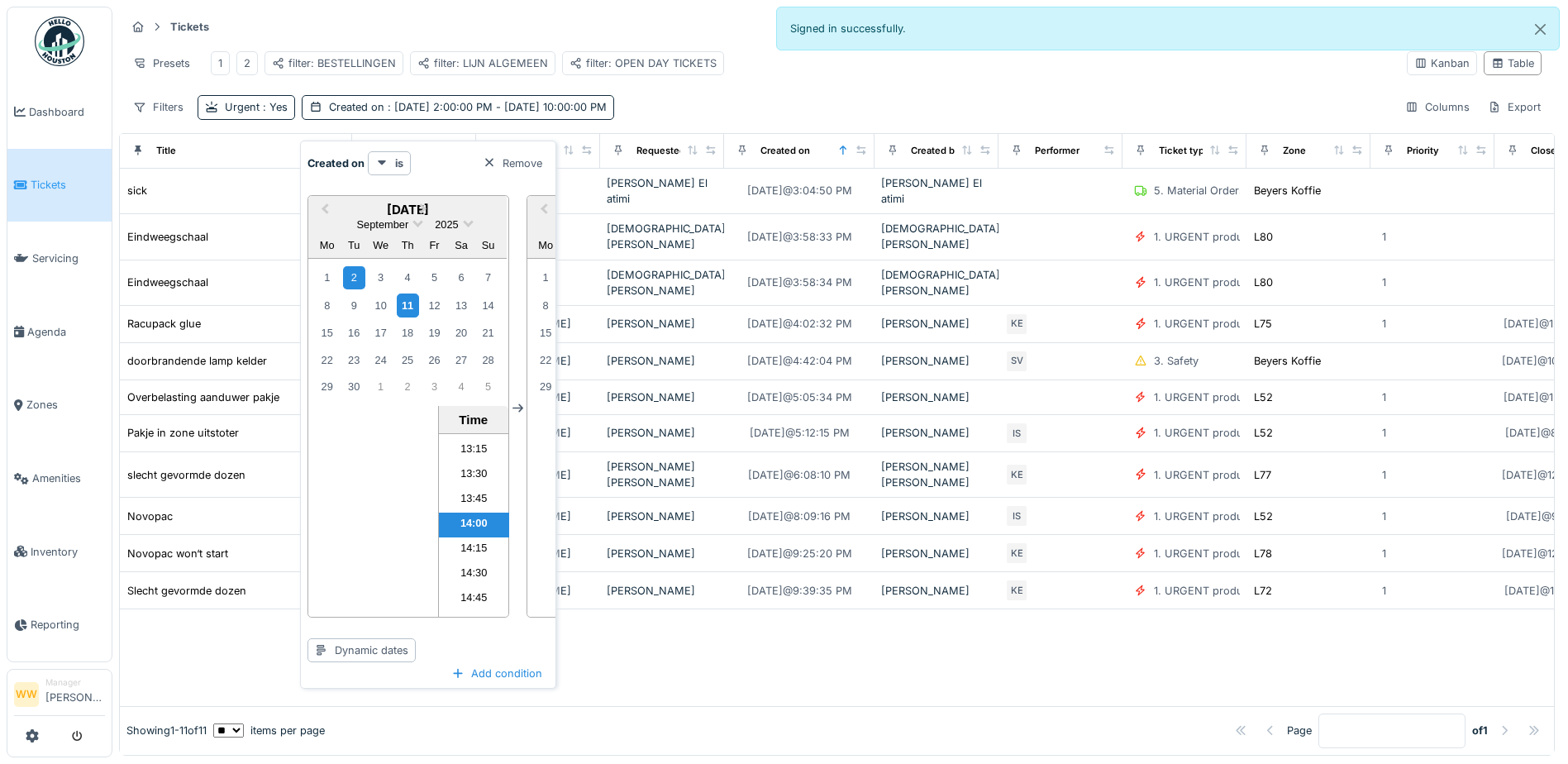
click at [407, 311] on div "11" at bounding box center [408, 305] width 23 height 24
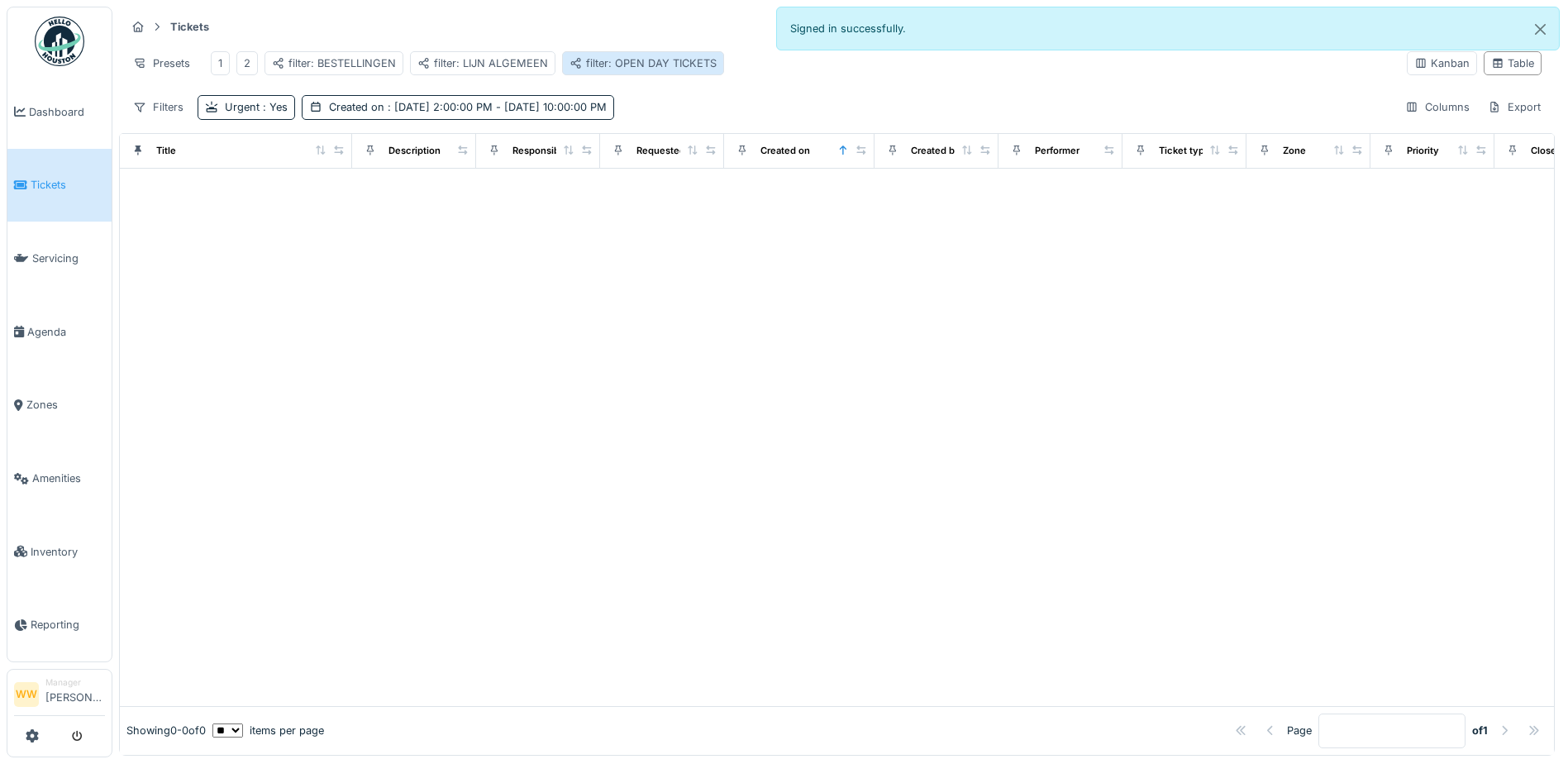
click at [692, 69] on div "filter: OPEN DAY TICKETS" at bounding box center [643, 64] width 147 height 16
